Goal: Task Accomplishment & Management: Use online tool/utility

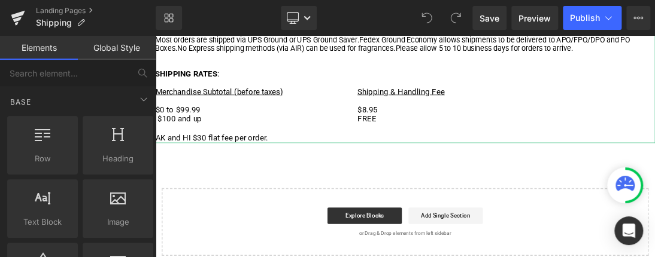
scroll to position [299, 0]
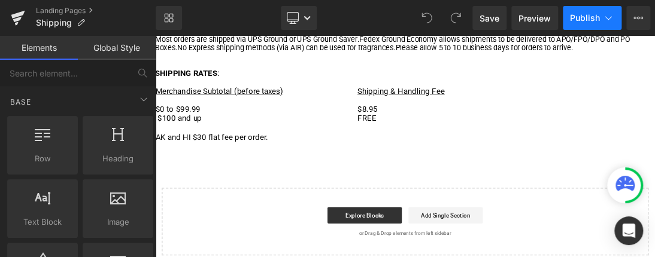
click at [584, 19] on span "Publish" at bounding box center [585, 18] width 30 height 10
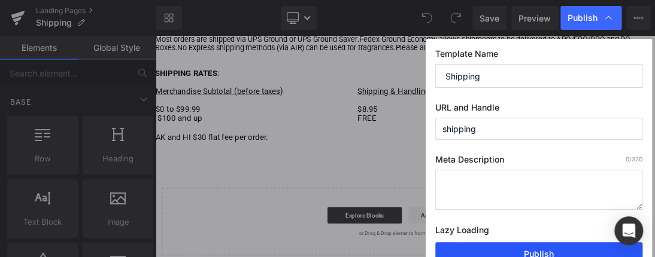
click at [534, 251] on button "Publish" at bounding box center [538, 254] width 207 height 24
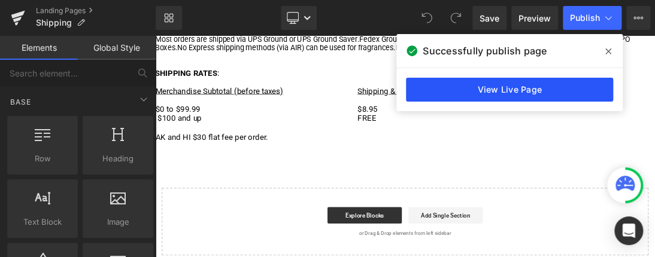
click at [503, 90] on link "View Live Page" at bounding box center [509, 90] width 207 height 24
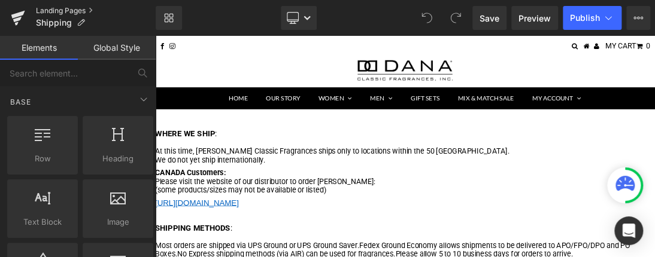
click at [48, 10] on link "Landing Pages" at bounding box center [96, 11] width 120 height 10
